Goal: Task Accomplishment & Management: Use online tool/utility

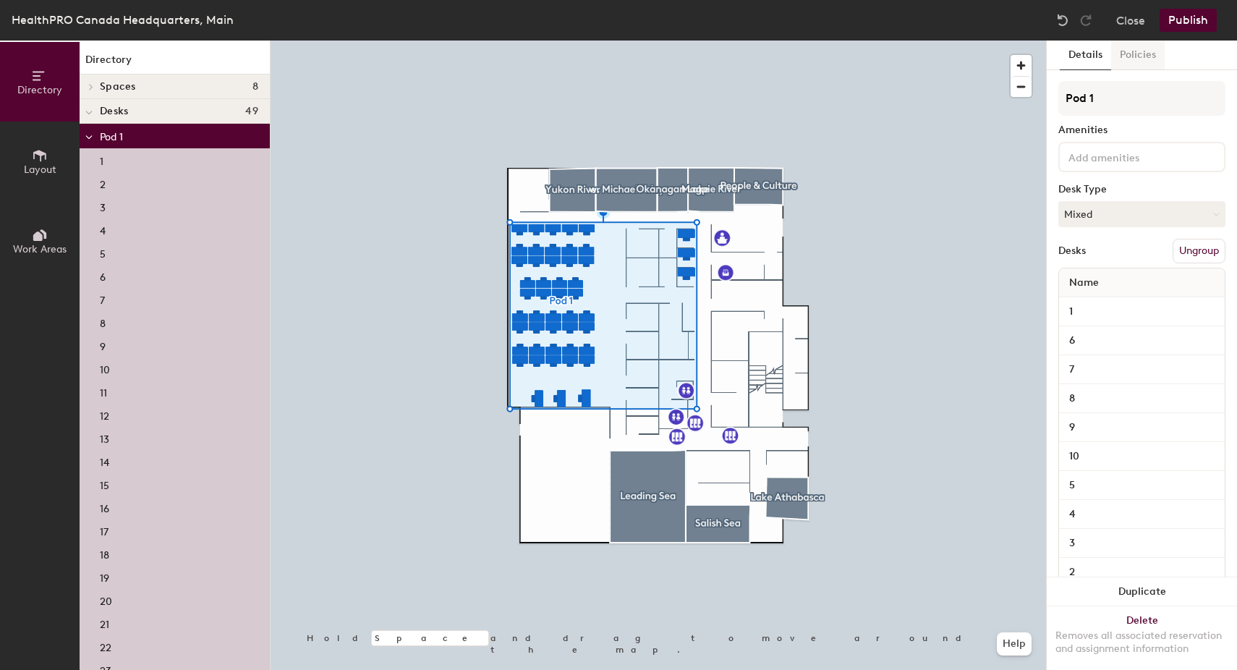
click at [1137, 53] on button "Policies" at bounding box center [1138, 56] width 54 height 30
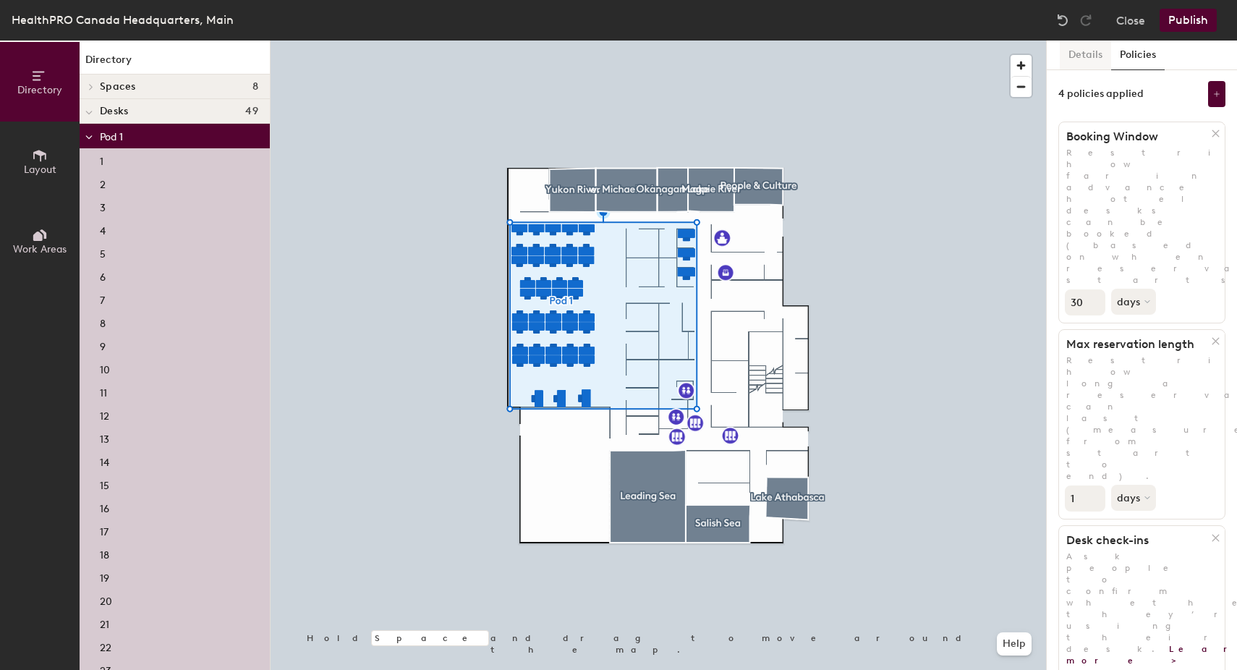
click at [1077, 48] on button "Details" at bounding box center [1085, 56] width 51 height 30
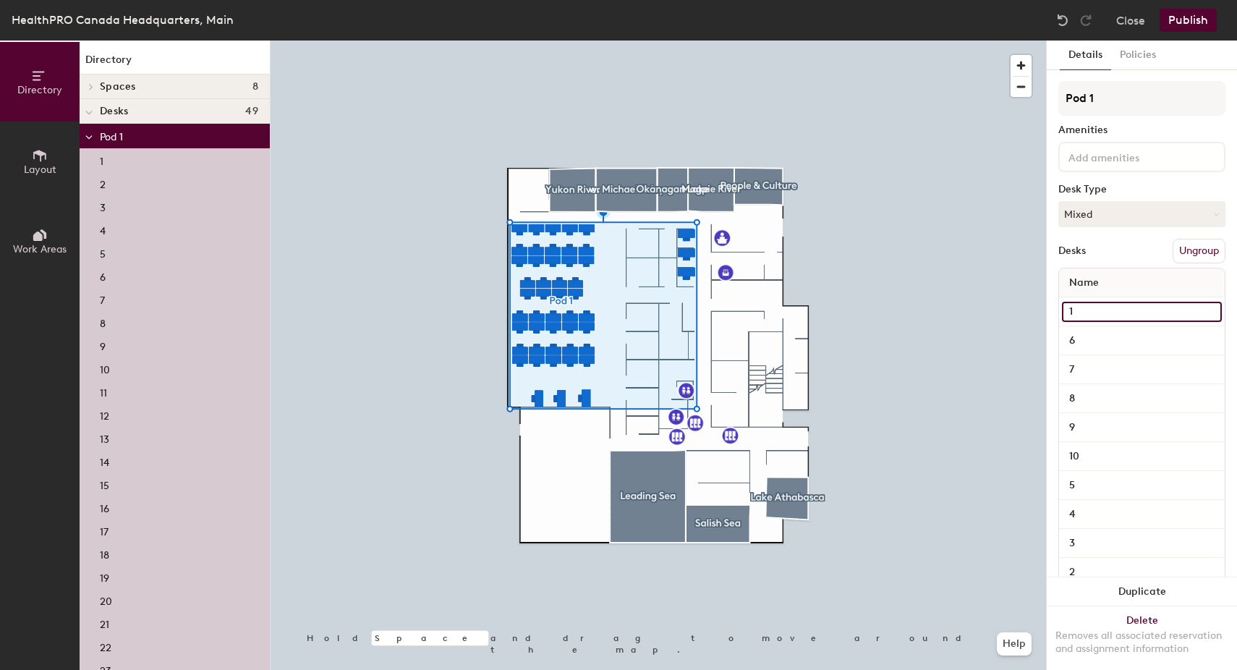
click at [1095, 313] on input "1" at bounding box center [1142, 312] width 160 height 20
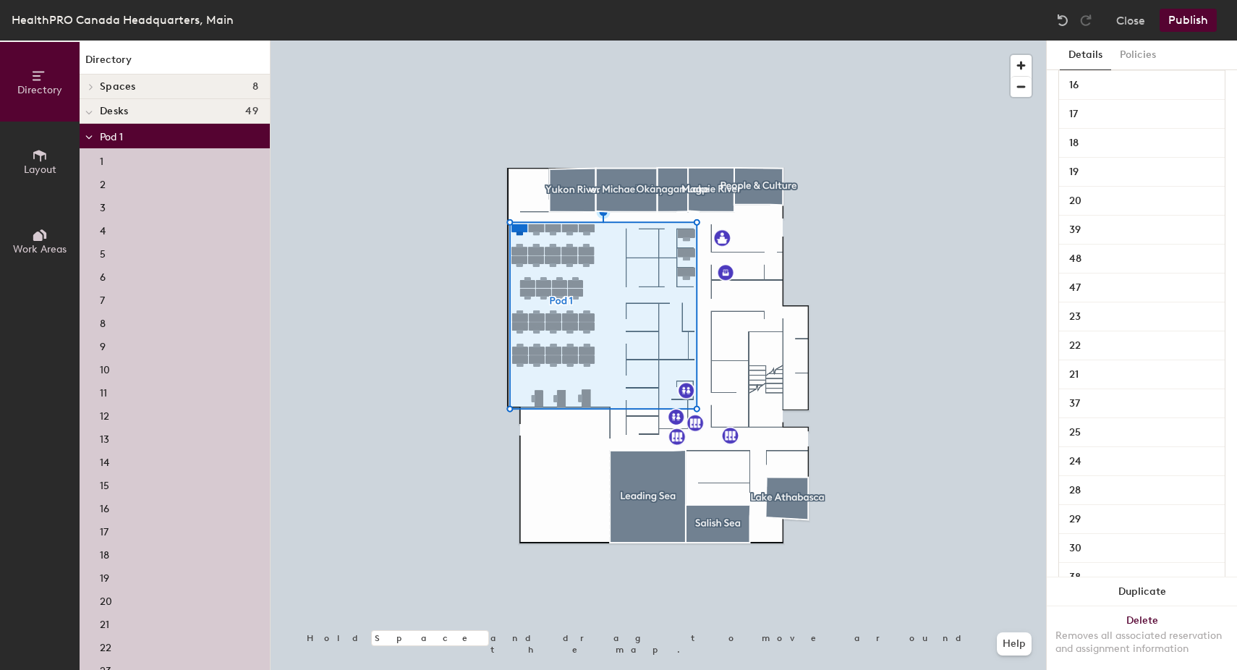
scroll to position [666, 0]
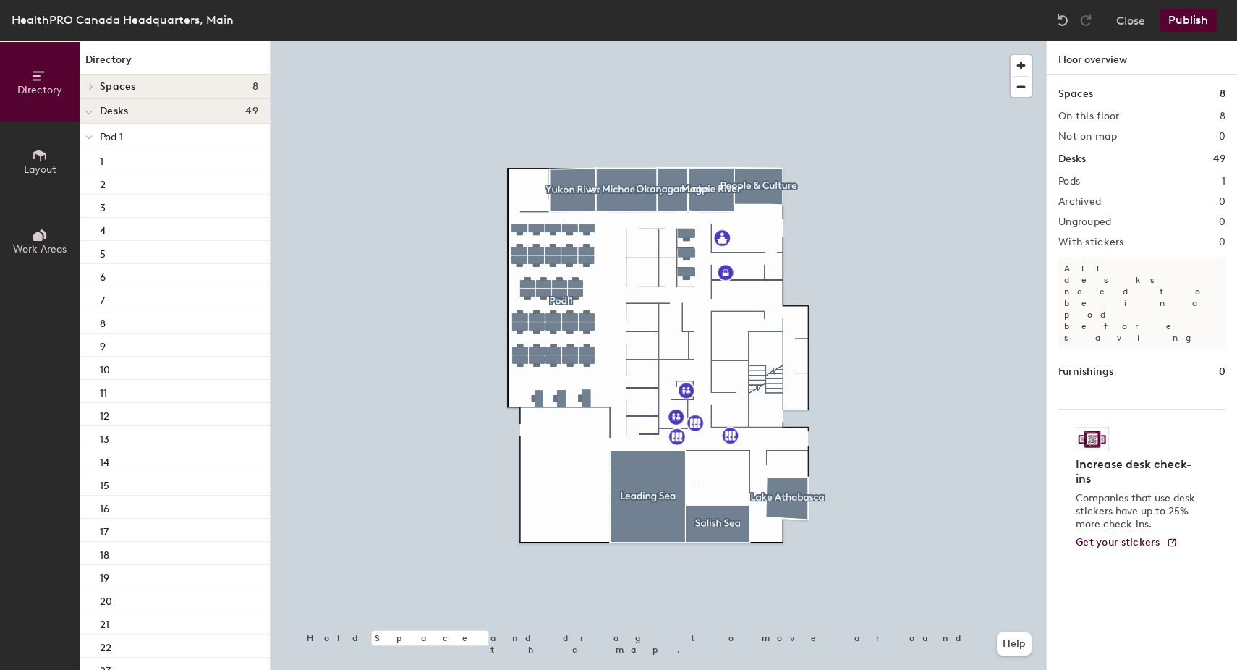
click at [33, 239] on icon at bounding box center [37, 236] width 9 height 9
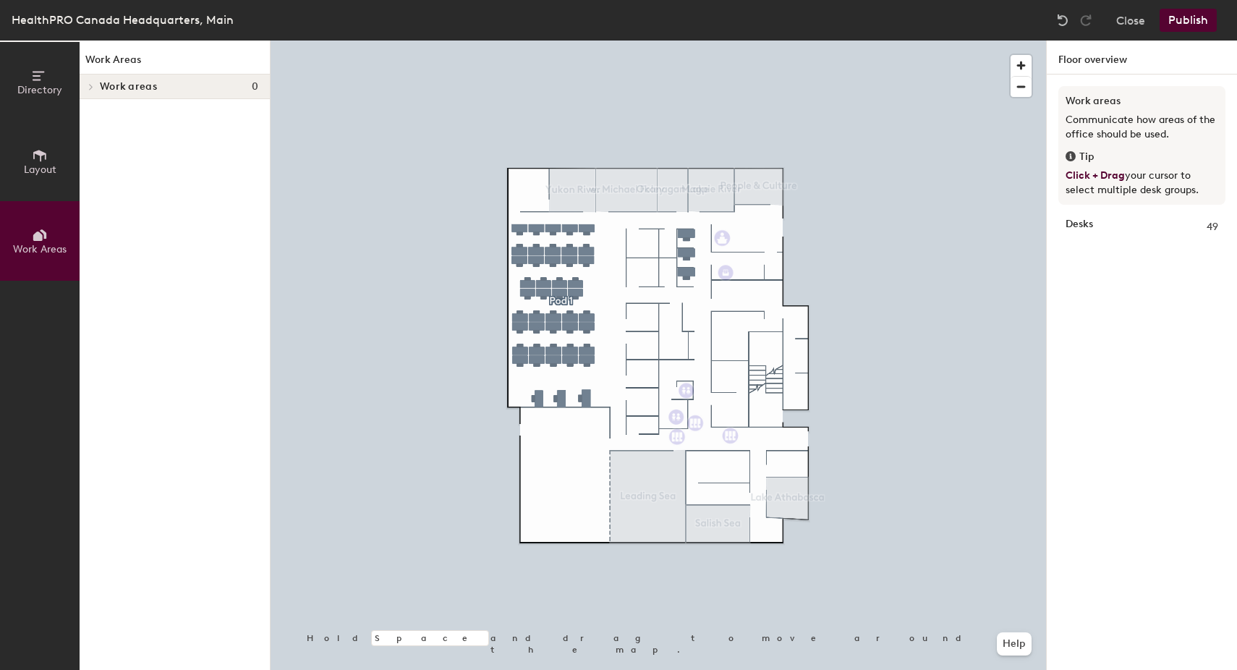
click at [1099, 226] on div "Desks 49" at bounding box center [1142, 227] width 153 height 16
click at [1057, 221] on div "Work areas Communicate how areas of the office should be used. Tip Click + Drag…" at bounding box center [1142, 390] width 190 height 630
click at [1130, 26] on button "Close" at bounding box center [1131, 20] width 29 height 23
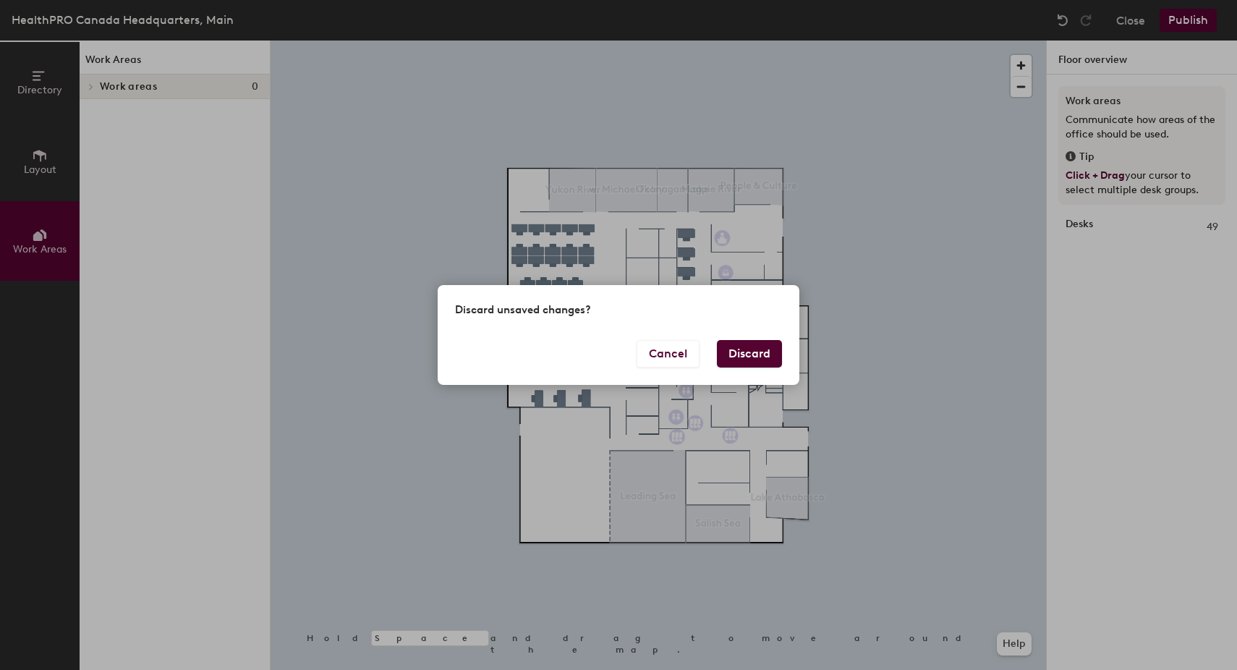
click at [745, 356] on button "Discard" at bounding box center [749, 353] width 65 height 27
